Goal: Information Seeking & Learning: Learn about a topic

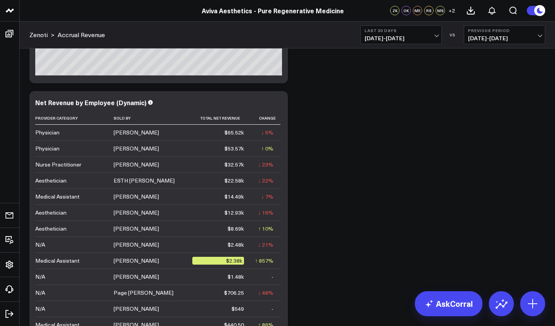
scroll to position [1033, 0]
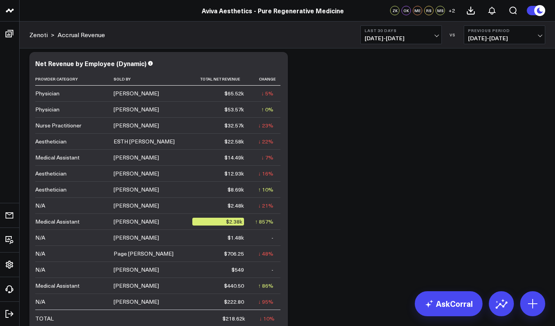
click at [420, 33] on button "Last 30 Days [DATE] - [DATE]" at bounding box center [400, 34] width 81 height 19
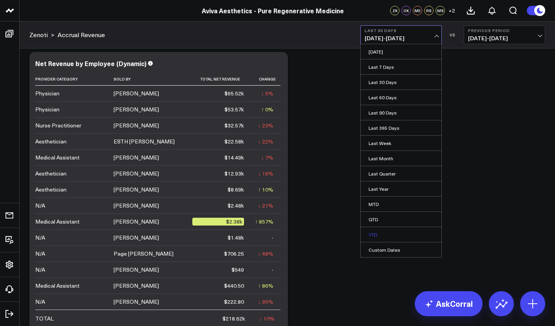
click at [408, 236] on link "YTD" at bounding box center [401, 234] width 81 height 15
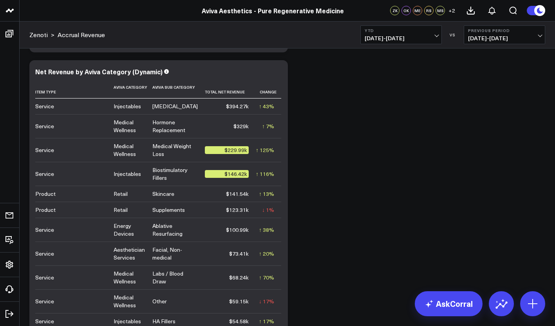
scroll to position [2168, 0]
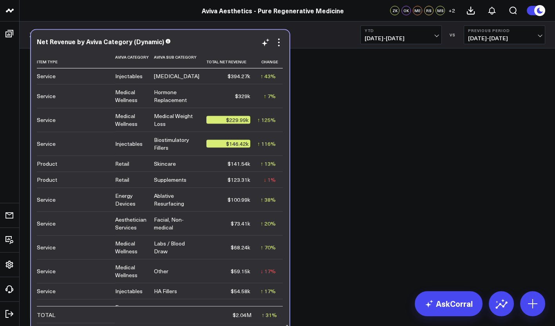
drag, startPoint x: 282, startPoint y: 125, endPoint x: 284, endPoint y: 134, distance: 9.1
click at [284, 134] on div "Net Revenue by Aviva Category (Dynamic) Item Type Aviva Category Aviva Sub Cate…" at bounding box center [160, 180] width 258 height 301
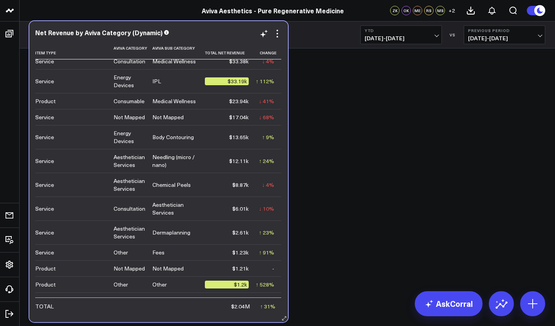
scroll to position [0, 0]
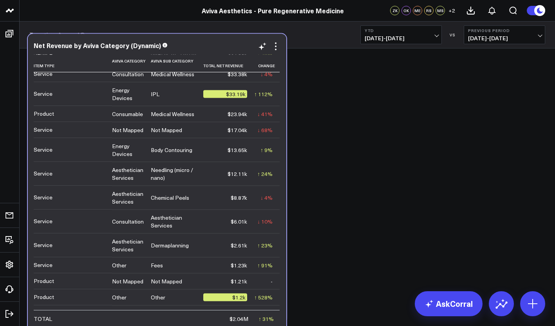
drag, startPoint x: 283, startPoint y: 182, endPoint x: 281, endPoint y: 188, distance: 6.1
click at [281, 188] on div "Net Revenue by Aviva Category (Dynamic) Item Type Aviva Category Aviva Sub Cate…" at bounding box center [157, 184] width 258 height 301
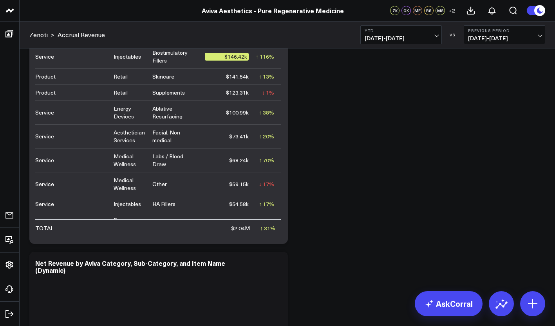
scroll to position [2442, 0]
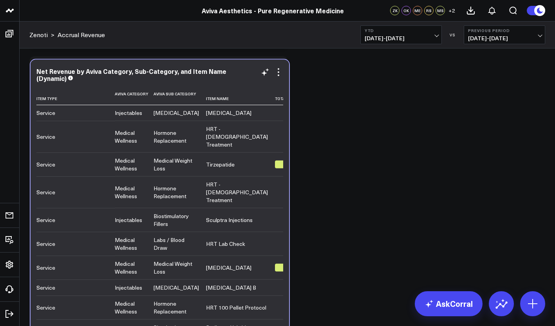
click at [209, 164] on td "Tirzepatide" at bounding box center [240, 165] width 69 height 24
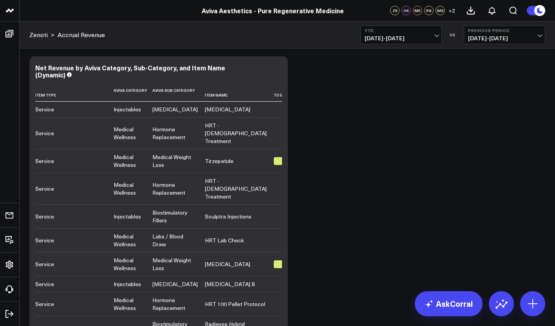
scroll to position [2465, 0]
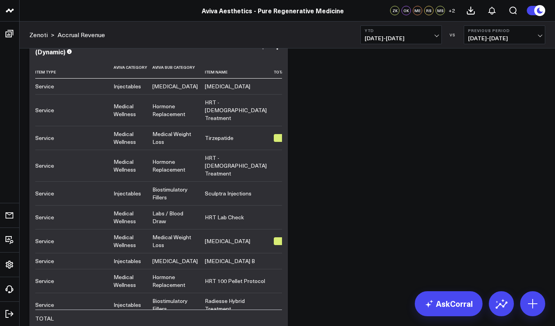
click at [252, 232] on div "Net Revenue by Aviva Category, Sub-Category, and Item Name (Dynamic) Item Type …" at bounding box center [158, 183] width 258 height 301
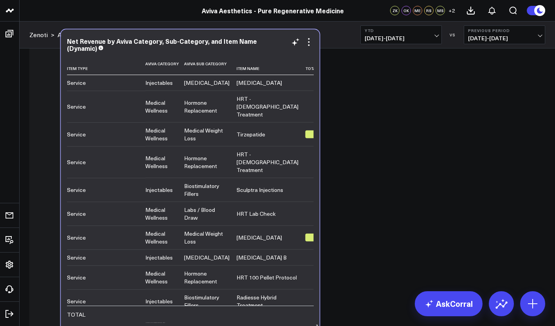
scroll to position [2559, 0]
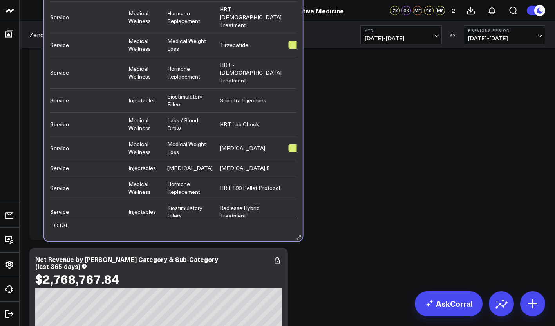
click at [200, 231] on div "Net Revenue by Aviva Category, Sub-Category, and Item Name (Dynamic) Item Type …" at bounding box center [173, 90] width 258 height 301
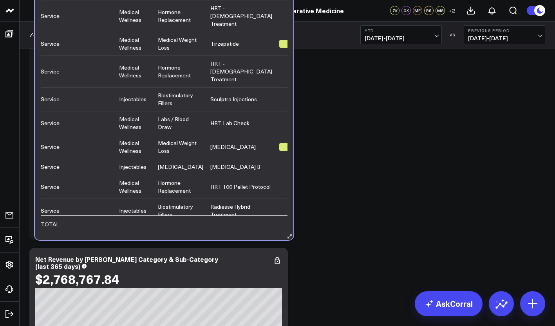
drag, startPoint x: 215, startPoint y: 234, endPoint x: 184, endPoint y: 234, distance: 30.5
click at [184, 234] on div "Net Revenue by Aviva Category, Sub-Category, and Item Name (Dynamic) Item Type …" at bounding box center [164, 89] width 258 height 301
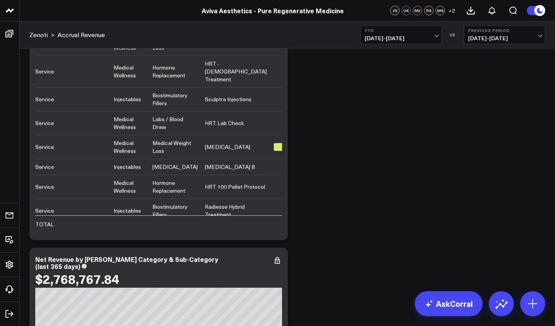
scroll to position [2403, 0]
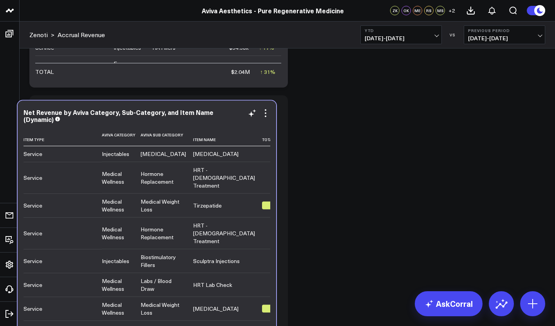
drag, startPoint x: 218, startPoint y: 189, endPoint x: 207, endPoint y: 195, distance: 13.0
click at [207, 202] on div "Tirzepatide" at bounding box center [207, 206] width 29 height 8
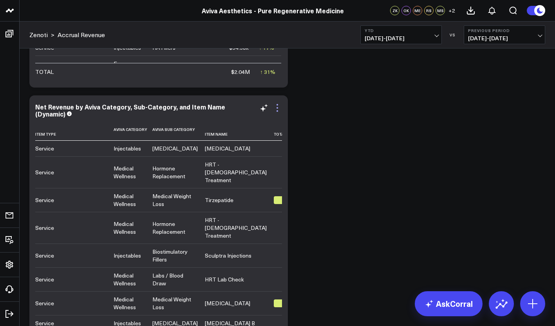
click at [277, 105] on icon at bounding box center [277, 105] width 2 height 2
click at [274, 137] on th "Total Net Revenue" at bounding box center [299, 132] width 51 height 18
click at [274, 157] on td "$158.47k" at bounding box center [299, 173] width 51 height 32
click at [243, 178] on td "HRT - [DEMOGRAPHIC_DATA] Treatment" at bounding box center [239, 173] width 69 height 32
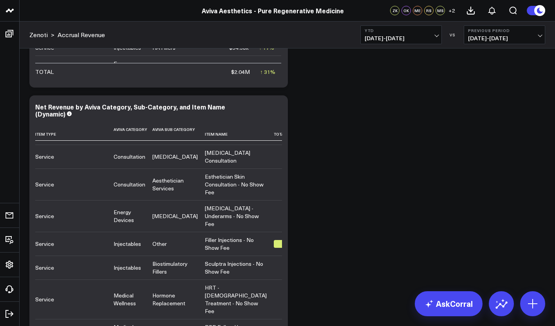
scroll to position [2559, 0]
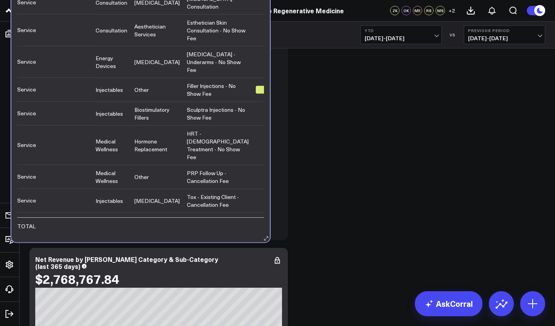
drag, startPoint x: 195, startPoint y: 233, endPoint x: 177, endPoint y: 235, distance: 18.2
click at [177, 235] on div "Net Revenue by Aviva Category, Sub-Category, and Item Name (Dynamic) Item Type …" at bounding box center [140, 91] width 258 height 301
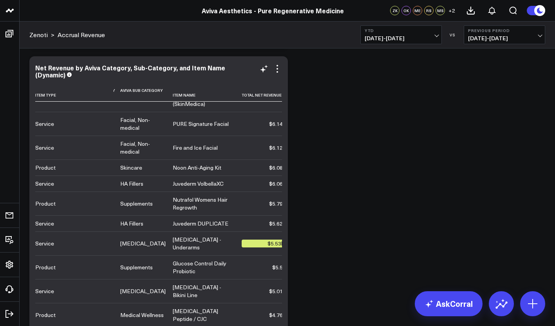
scroll to position [1253, 32]
